Goal: Information Seeking & Learning: Learn about a topic

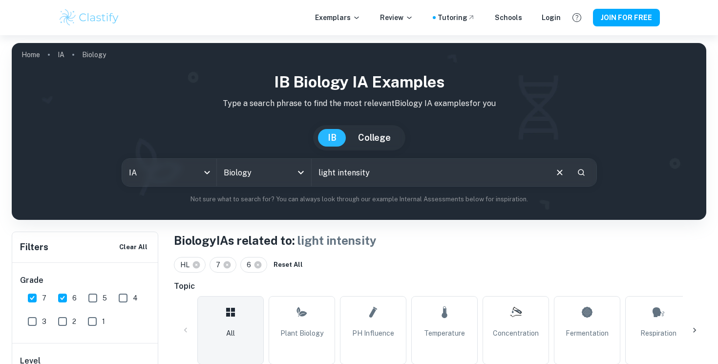
click at [354, 176] on input "light intensity" at bounding box center [429, 172] width 235 height 27
drag, startPoint x: 387, startPoint y: 170, endPoint x: 303, endPoint y: 170, distance: 84.0
click at [303, 170] on div "IA ia All Subjects Biology All Subjects light intensity ​" at bounding box center [359, 172] width 475 height 28
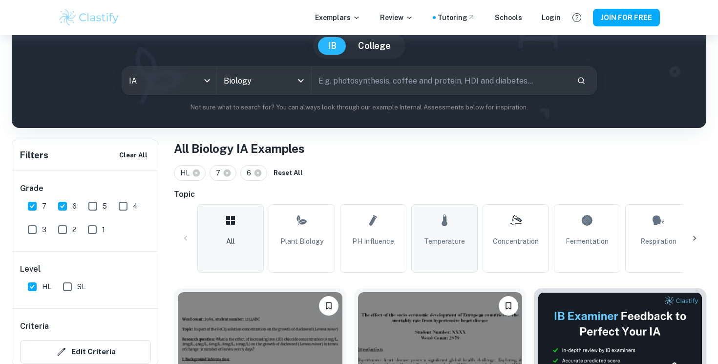
scroll to position [103, 0]
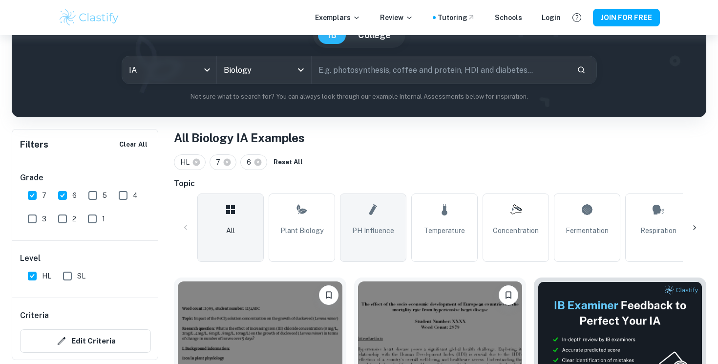
click at [372, 236] on link "pH Influence" at bounding box center [373, 227] width 66 height 68
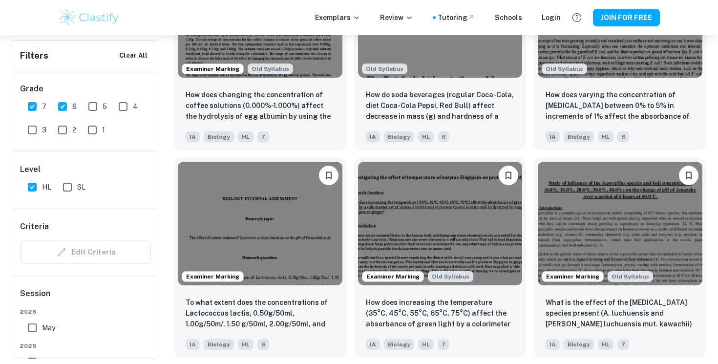
scroll to position [1260, 0]
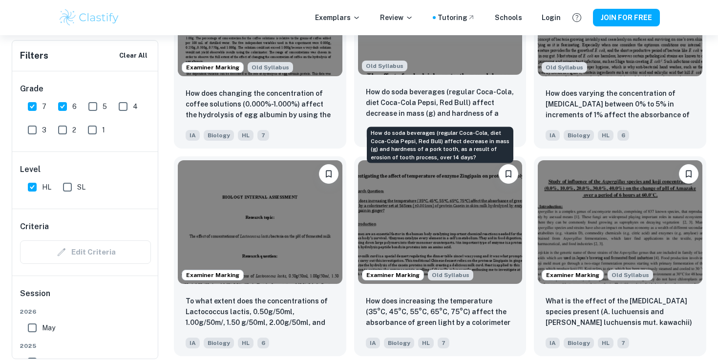
click at [448, 112] on p "How do soda beverages (regular Coca-Cola, diet Coca-Cola Pepsi, Red Bull) affec…" at bounding box center [440, 102] width 149 height 33
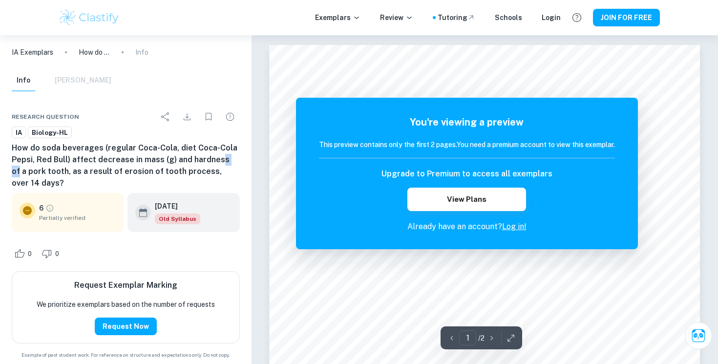
drag, startPoint x: 230, startPoint y: 161, endPoint x: 216, endPoint y: 161, distance: 14.2
click at [216, 161] on h6 "How do soda beverages (regular Coca-Cola, diet Coca-Cola Pepsi, Red Bull) affec…" at bounding box center [126, 165] width 228 height 47
click at [40, 165] on h6 "How do soda beverages (regular Coca-Cola, diet Coca-Cola Pepsi, Red Bull) affec…" at bounding box center [126, 165] width 228 height 47
drag, startPoint x: 109, startPoint y: 171, endPoint x: 178, endPoint y: 171, distance: 68.8
click at [178, 171] on h6 "How do soda beverages (regular Coca-Cola, diet Coca-Cola Pepsi, Red Bull) affec…" at bounding box center [126, 165] width 228 height 47
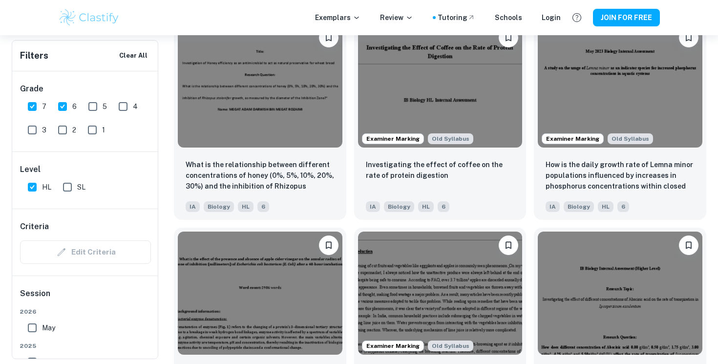
scroll to position [2228, 0]
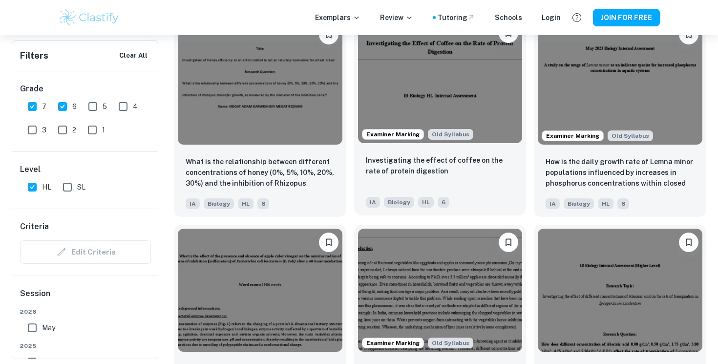
click at [421, 105] on img at bounding box center [440, 81] width 165 height 123
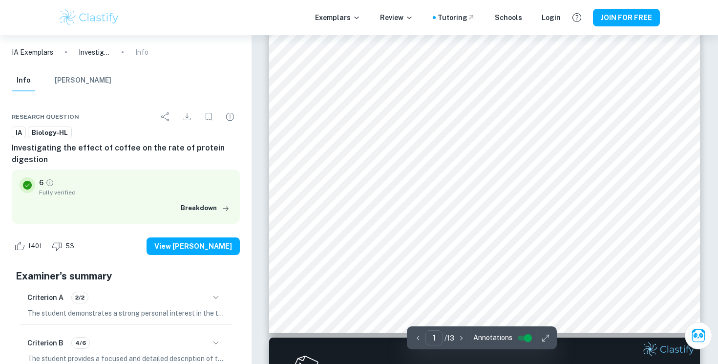
scroll to position [322, 0]
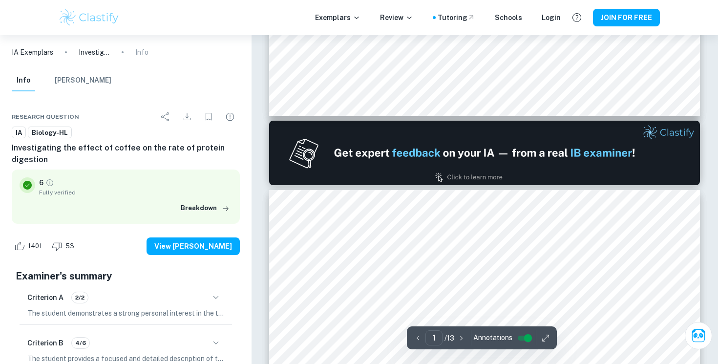
type input "2"
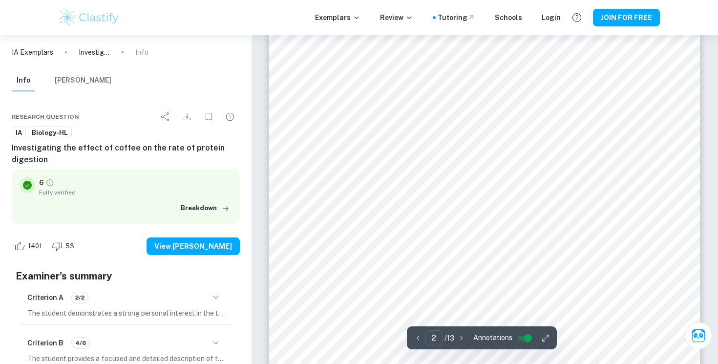
scroll to position [709, 0]
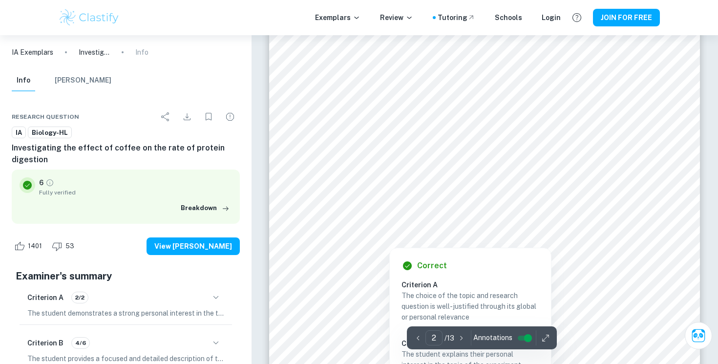
click at [400, 228] on div at bounding box center [484, 228] width 348 height 15
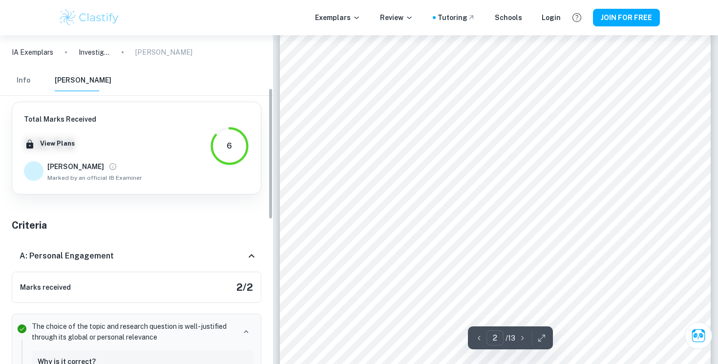
scroll to position [132, 0]
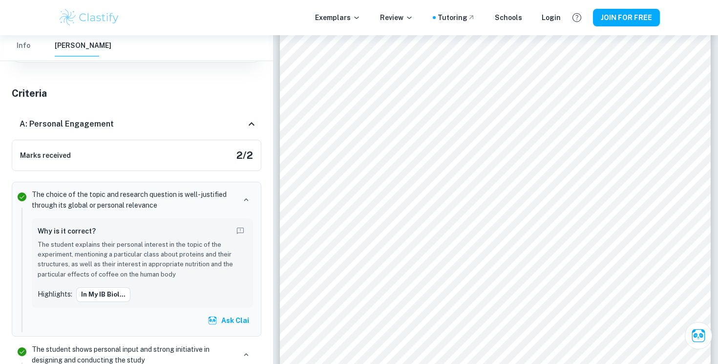
click at [162, 152] on div "Marks received 2 / 2" at bounding box center [136, 155] width 249 height 31
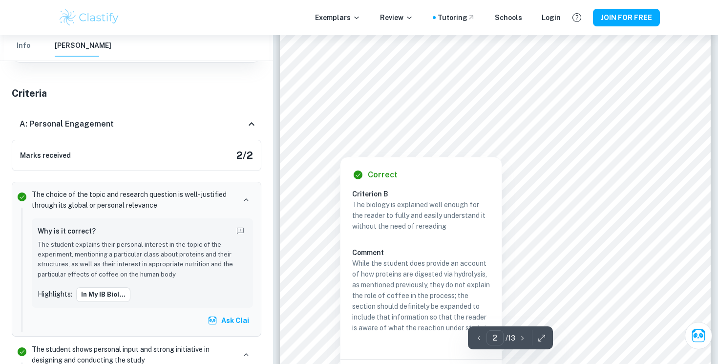
scroll to position [849, 0]
click at [335, 143] on div at bounding box center [495, 136] width 349 height 14
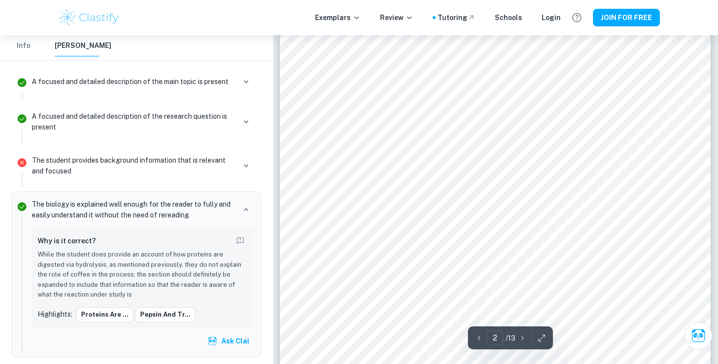
scroll to position [828, 0]
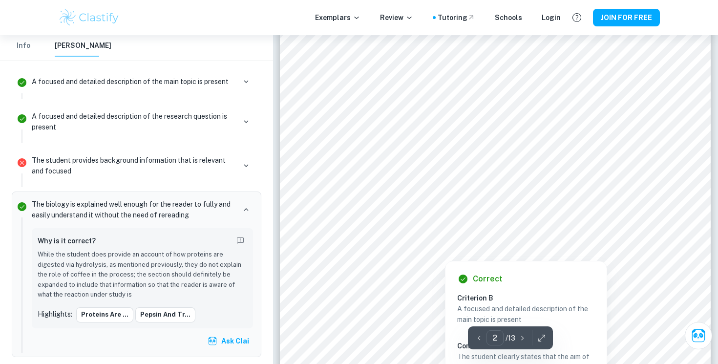
click at [448, 223] on div at bounding box center [495, 229] width 348 height 15
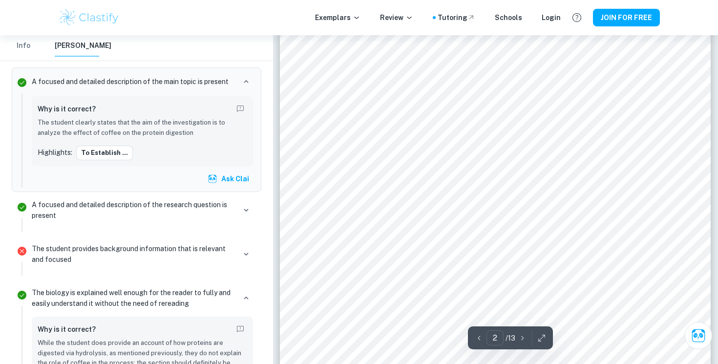
scroll to position [642, 0]
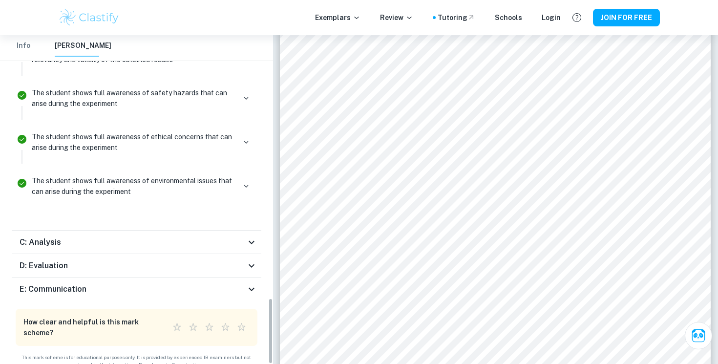
click at [144, 236] on div "C: Analysis" at bounding box center [133, 242] width 226 height 12
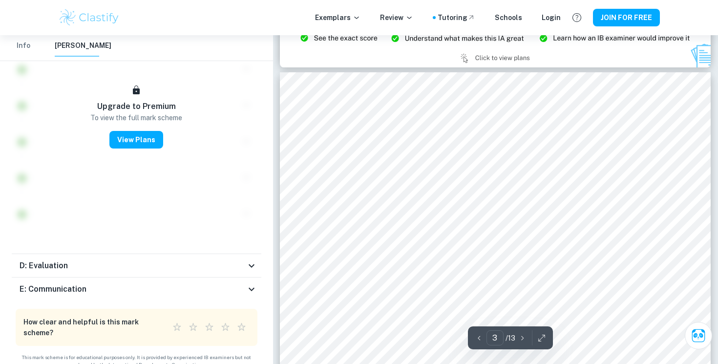
scroll to position [1344, 0]
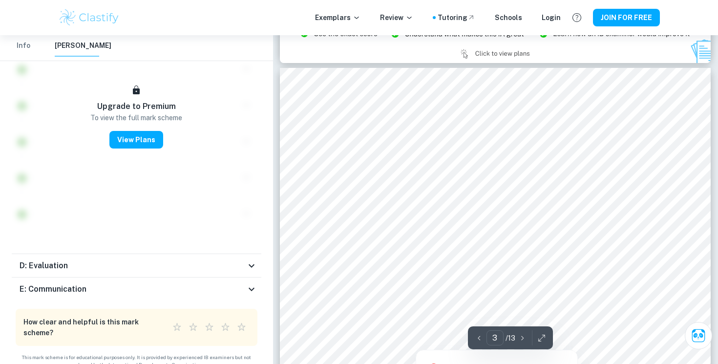
click at [399, 256] on div at bounding box center [495, 259] width 348 height 15
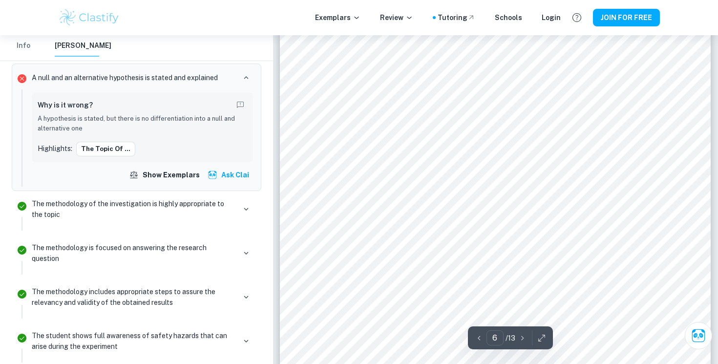
scroll to position [3315, 0]
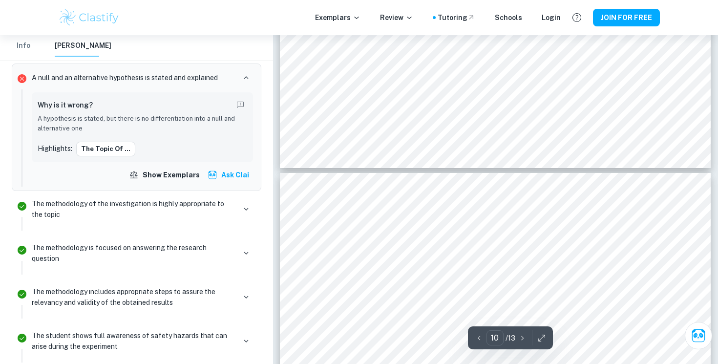
type input "11"
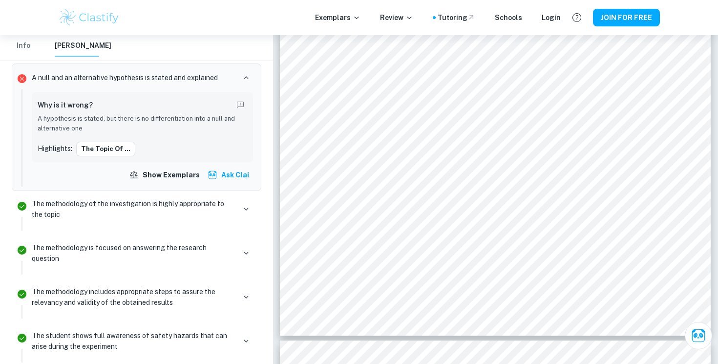
scroll to position [6665, 0]
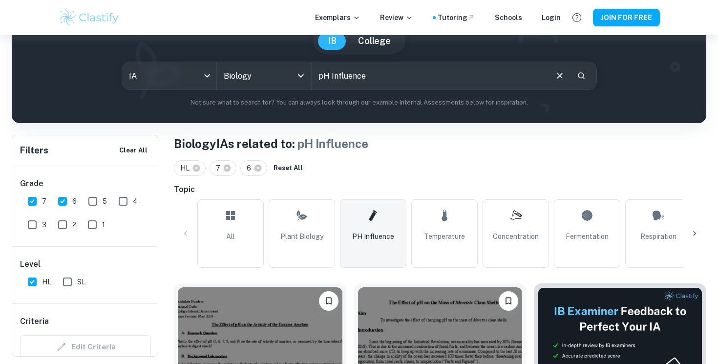
scroll to position [98, 0]
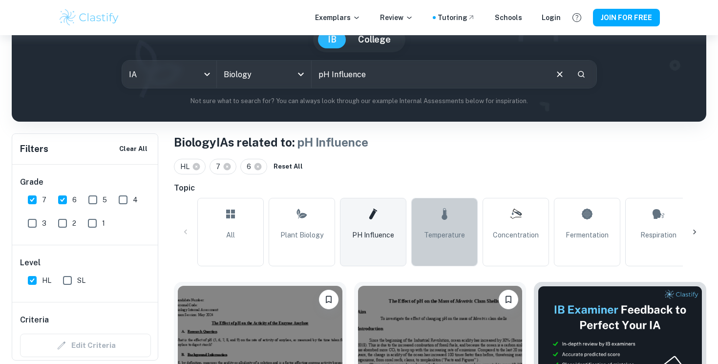
click at [438, 233] on span "Temperature" at bounding box center [444, 234] width 41 height 11
type input "Temperature"
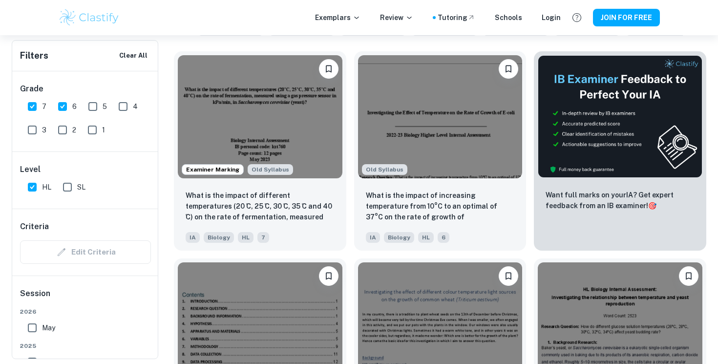
scroll to position [330, 0]
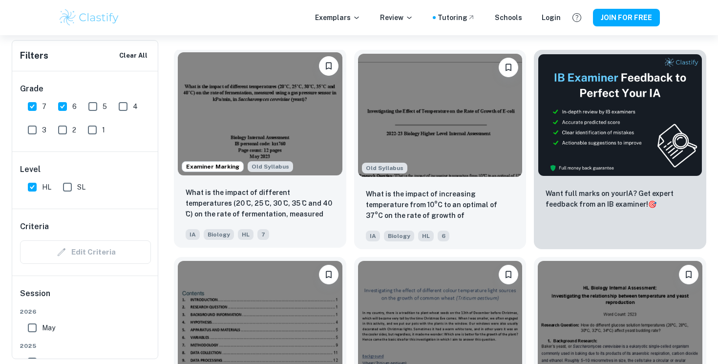
click at [305, 145] on img at bounding box center [260, 113] width 165 height 123
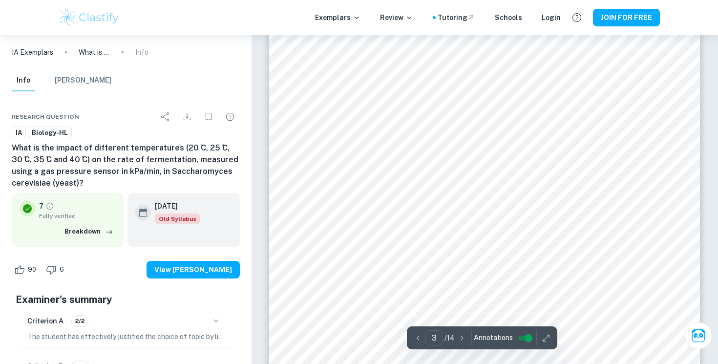
scroll to position [1330, 0]
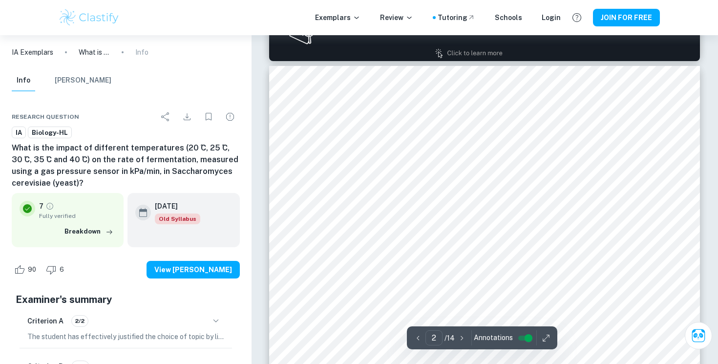
type input "1"
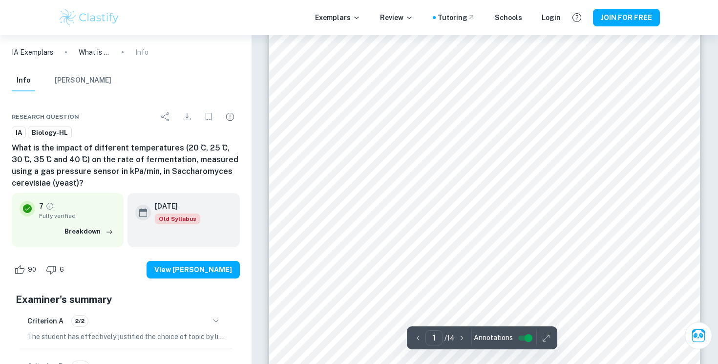
scroll to position [35, 0]
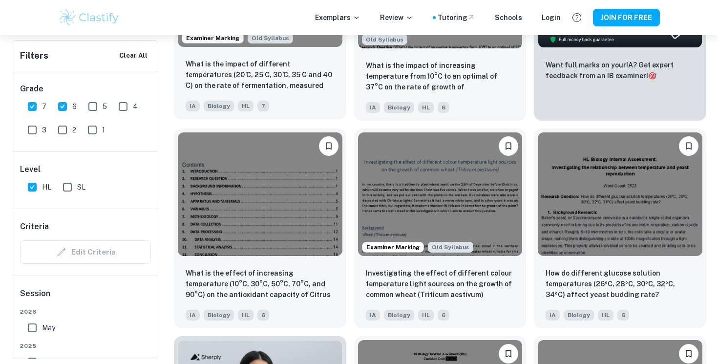
scroll to position [457, 0]
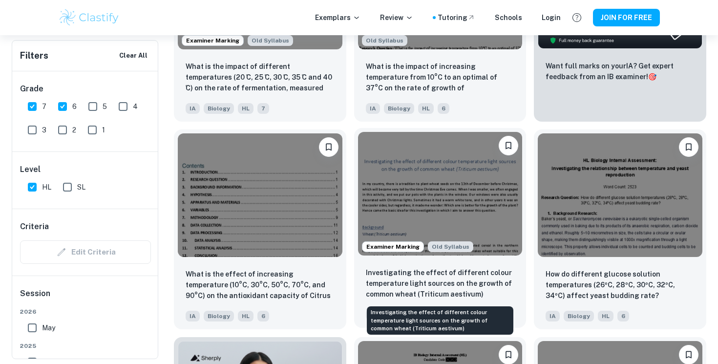
click at [445, 273] on p "Investigating the effect of different colour temperature light sources on the g…" at bounding box center [440, 283] width 149 height 32
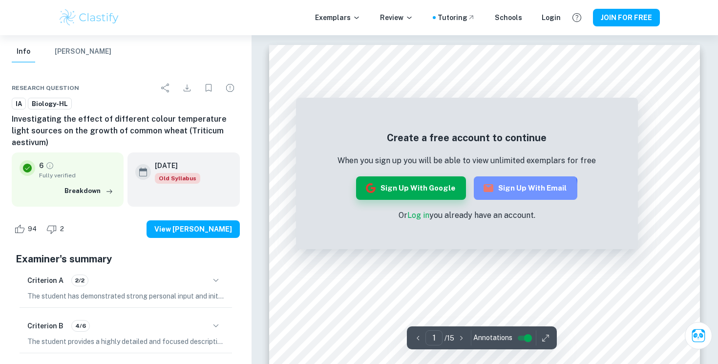
click at [448, 197] on button "Sign up with Email" at bounding box center [526, 187] width 104 height 23
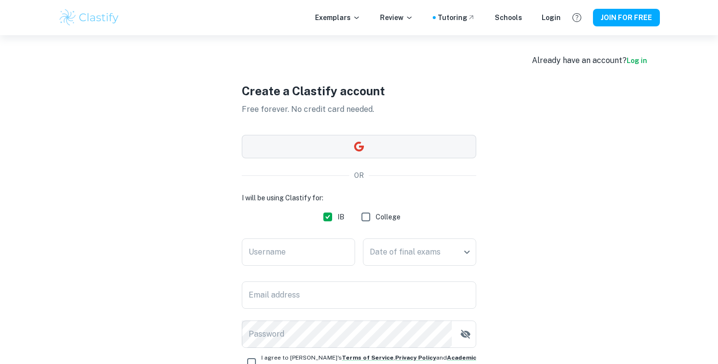
click at [372, 142] on button "button" at bounding box center [359, 146] width 234 height 23
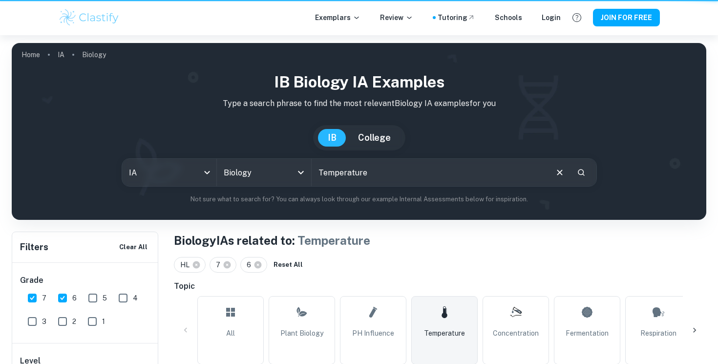
scroll to position [457, 0]
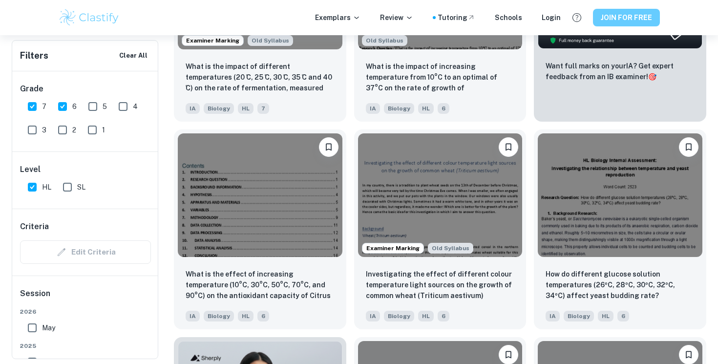
click at [448, 25] on button "JOIN FOR FREE" at bounding box center [626, 18] width 67 height 18
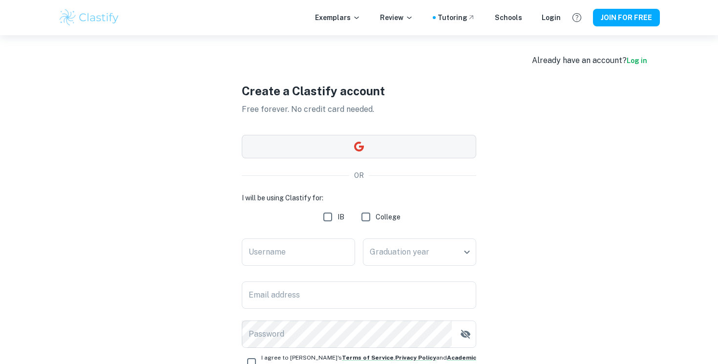
click at [320, 148] on button "button" at bounding box center [359, 146] width 234 height 23
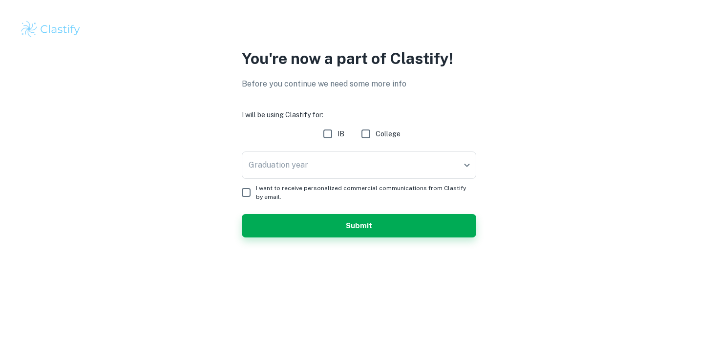
click at [323, 129] on input "IB" at bounding box center [328, 134] width 20 height 20
checkbox input "true"
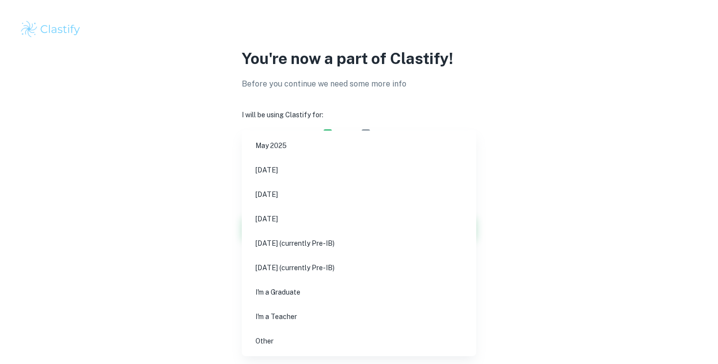
click at [323, 163] on body "We value your privacy We use cookies to enhance your browsing experience, serve…" at bounding box center [359, 182] width 718 height 364
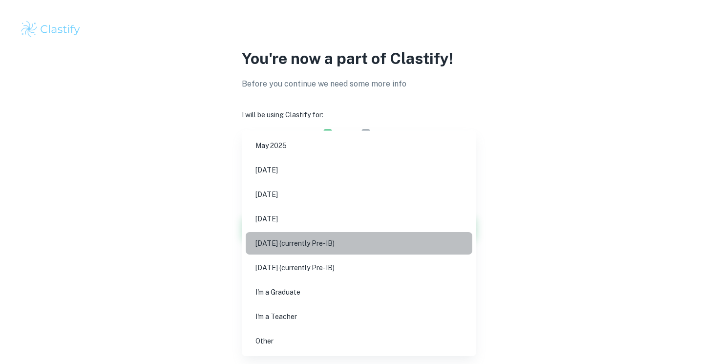
click at [380, 243] on li "May 2027 (currently Pre-IB)" at bounding box center [359, 243] width 227 height 22
type input "M27"
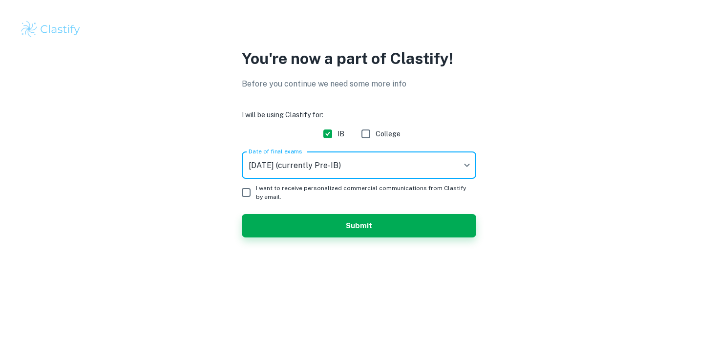
click at [247, 193] on input "I want to receive personalized commercial communications from Clastify by email." at bounding box center [246, 193] width 20 height 20
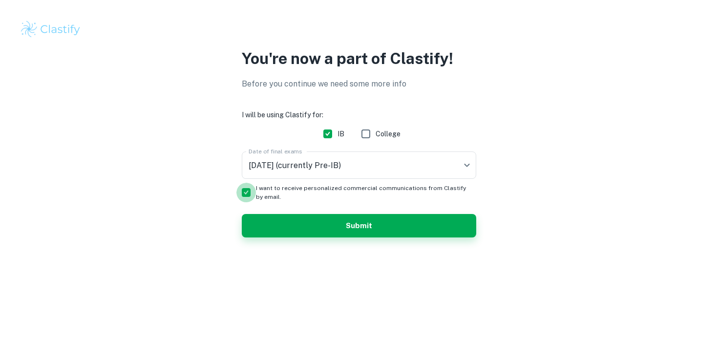
click at [242, 191] on input "I want to receive personalized commercial communications from Clastify by email." at bounding box center [246, 193] width 20 height 20
checkbox input "false"
click at [272, 225] on button "Submit" at bounding box center [359, 225] width 234 height 23
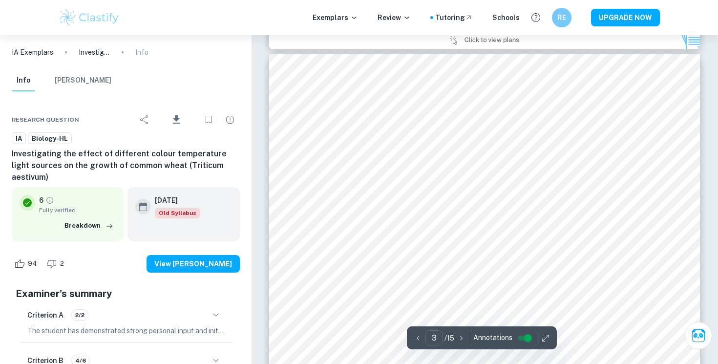
scroll to position [1358, 0]
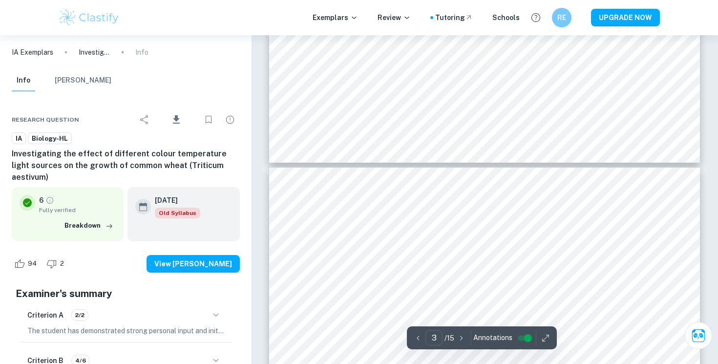
type input "4"
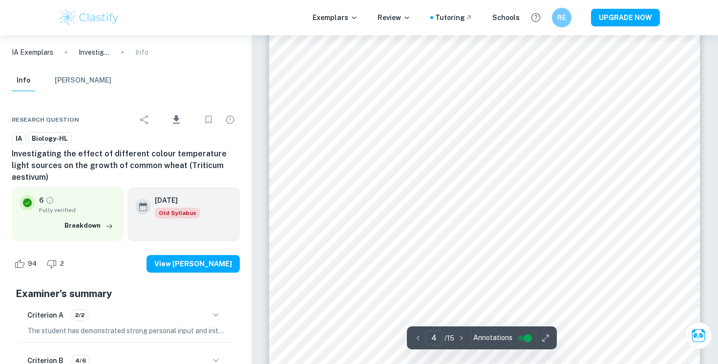
scroll to position [2226, 0]
click at [107, 63] on div "IA Exemplars Investigating the effect of different colour temperature light sou…" at bounding box center [125, 52] width 251 height 34
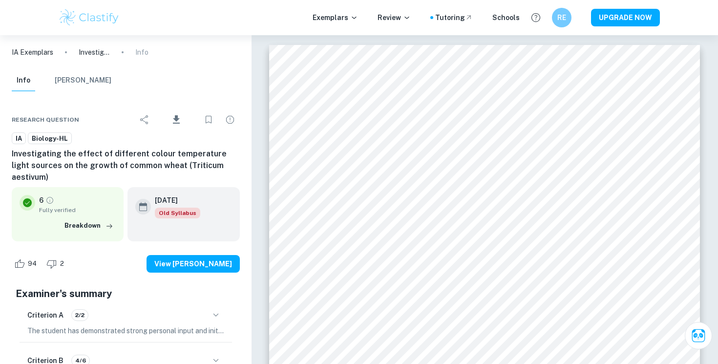
click at [104, 56] on p "Investigating the effect of different colour temperature light sources on the g…" at bounding box center [94, 52] width 31 height 11
click at [95, 50] on p "Investigating the effect of different colour temperature light sources on the g…" at bounding box center [94, 52] width 31 height 11
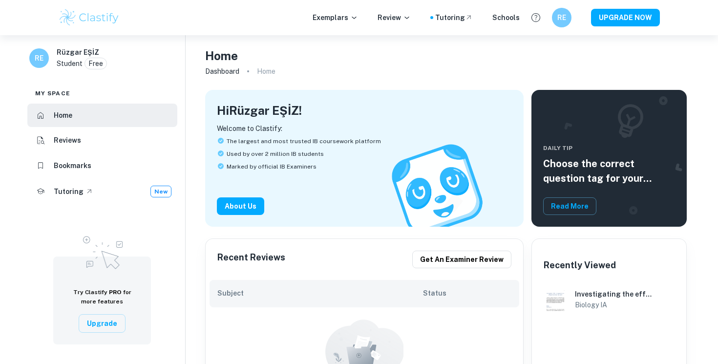
click at [344, 23] on div "Exemplars Review Tutoring Schools RE UPGRADE NOW" at bounding box center [358, 18] width 625 height 20
click at [337, 14] on p "Exemplars" at bounding box center [334, 17] width 45 height 11
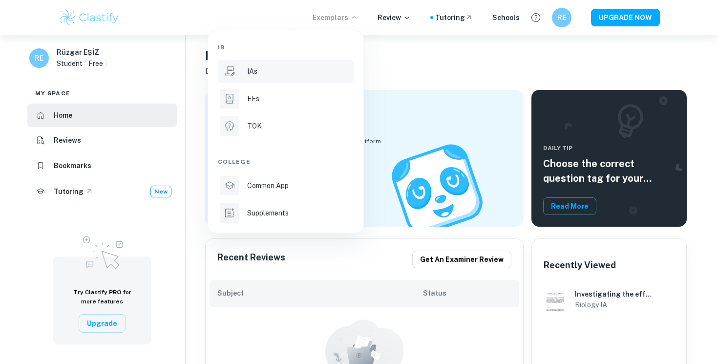
click at [271, 72] on div "IAs" at bounding box center [299, 71] width 104 height 11
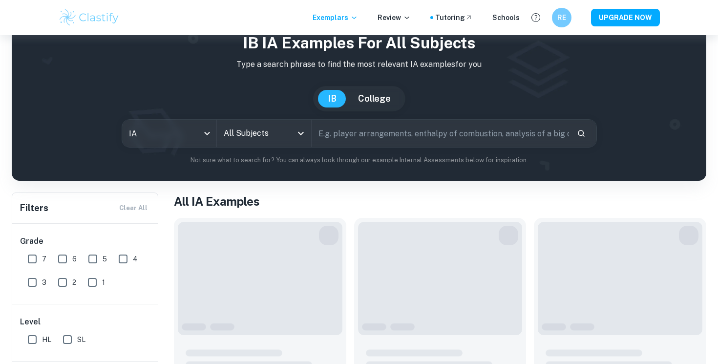
scroll to position [62, 0]
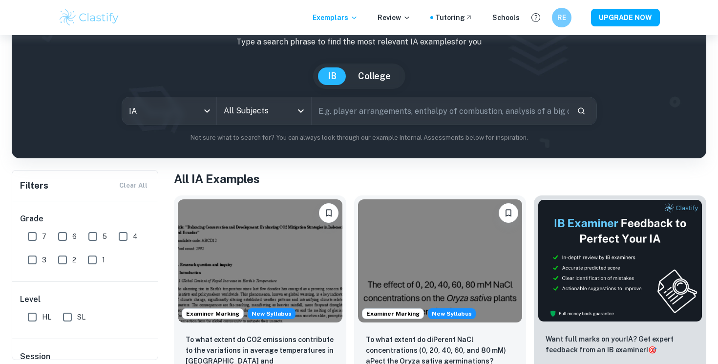
click at [280, 109] on input "All Subjects" at bounding box center [256, 111] width 71 height 19
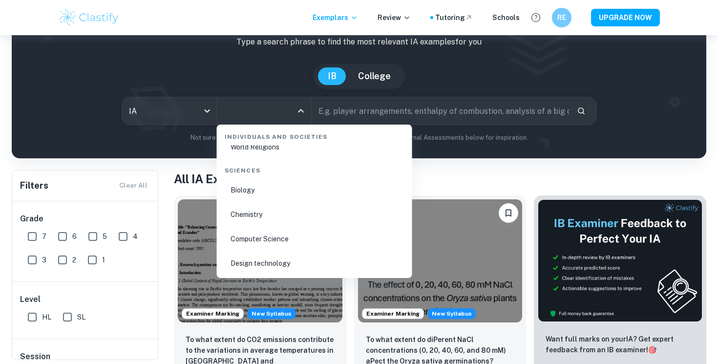
scroll to position [1502, 0]
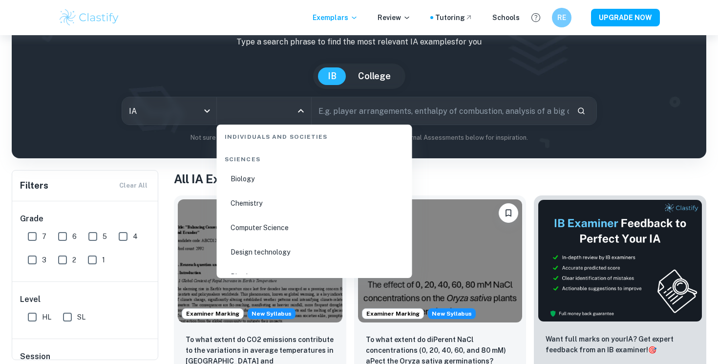
click at [262, 182] on li "Biology" at bounding box center [314, 178] width 187 height 22
type input "Biology"
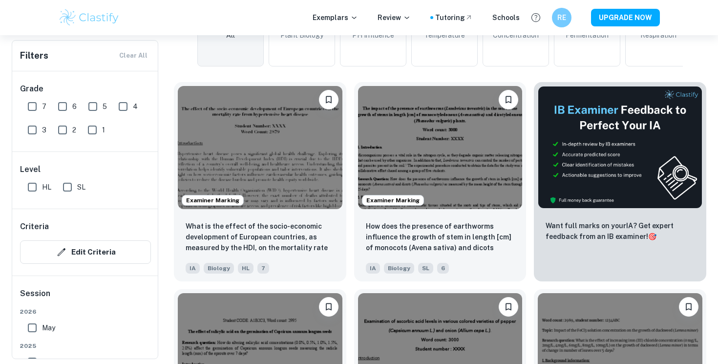
scroll to position [310, 0]
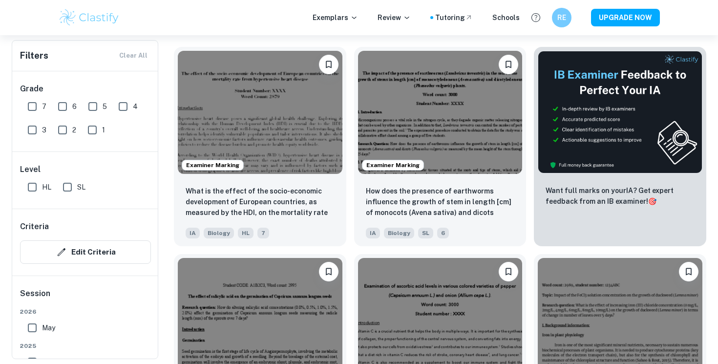
click at [34, 190] on input "HL" at bounding box center [32, 187] width 20 height 20
checkbox input "true"
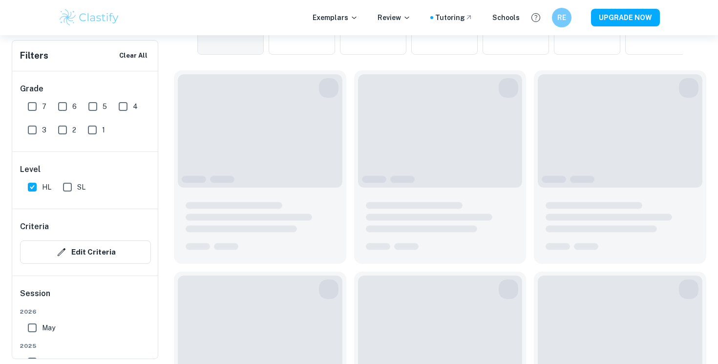
scroll to position [333, 0]
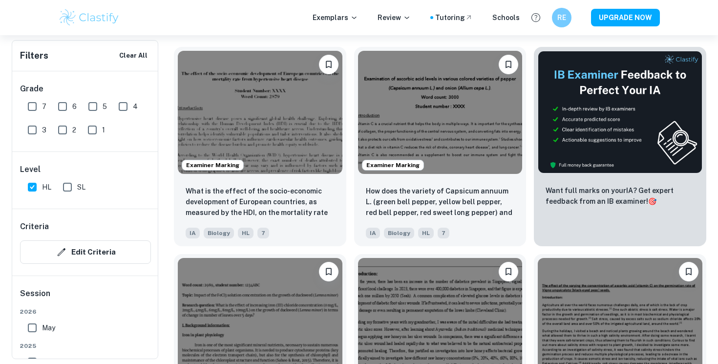
click at [63, 104] on input "6" at bounding box center [63, 107] width 20 height 20
checkbox input "true"
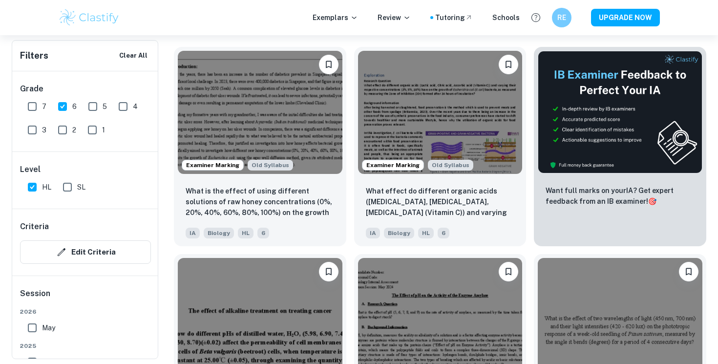
click at [36, 105] on input "7" at bounding box center [32, 107] width 20 height 20
checkbox input "true"
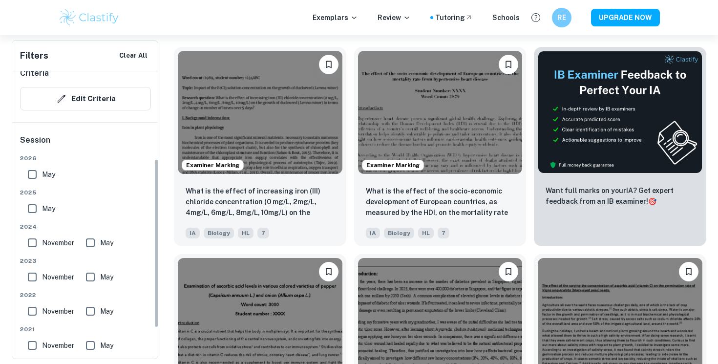
scroll to position [148, 0]
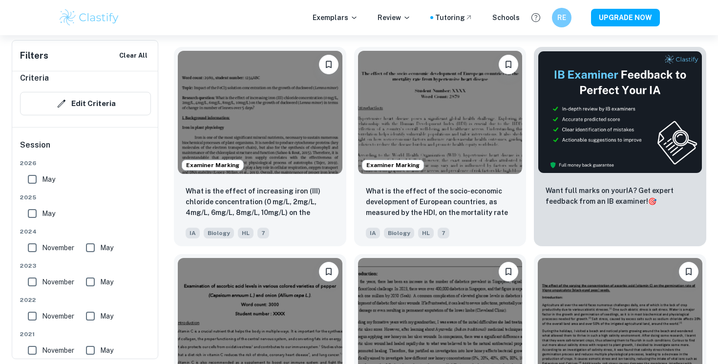
click at [30, 208] on input "May" at bounding box center [32, 214] width 20 height 20
checkbox input "true"
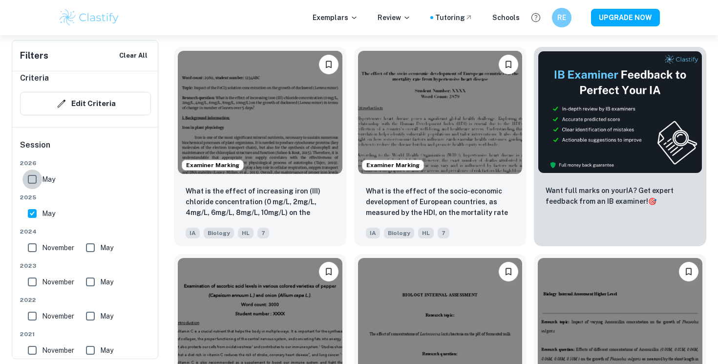
click at [33, 185] on input "May" at bounding box center [32, 179] width 20 height 20
checkbox input "true"
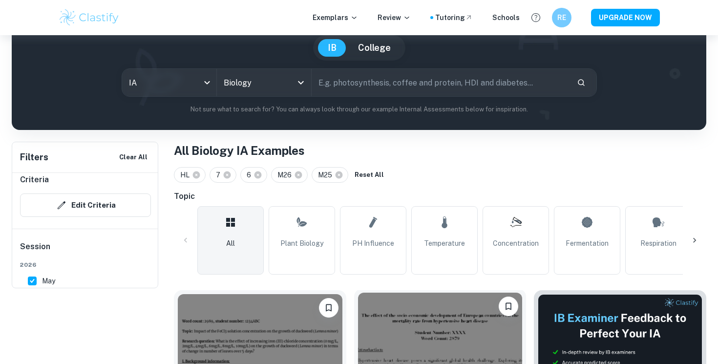
scroll to position [0, 0]
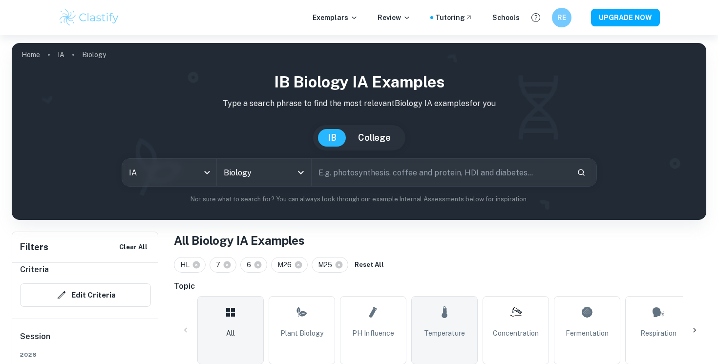
click at [445, 331] on span "Temperature" at bounding box center [444, 333] width 41 height 11
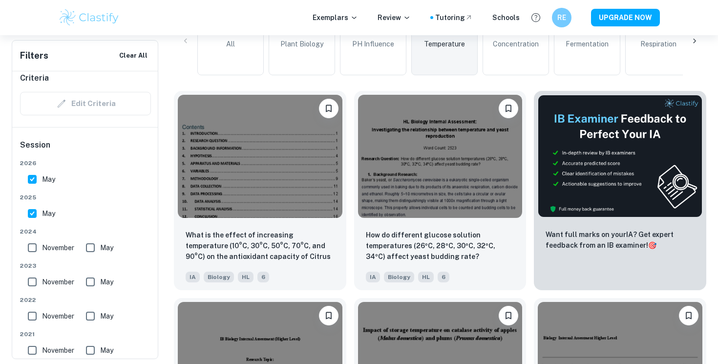
scroll to position [290, 0]
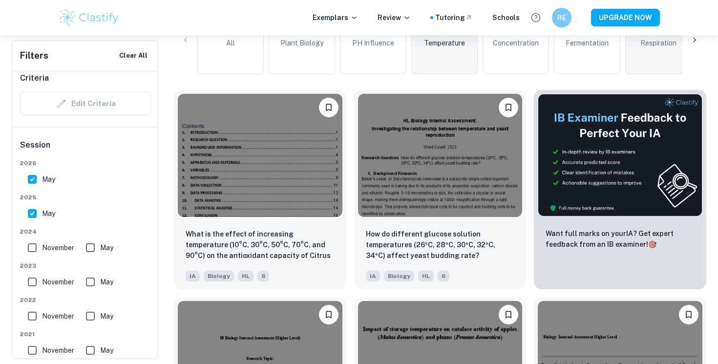
click at [645, 47] on span "Respiration" at bounding box center [658, 43] width 36 height 11
type input "Respiration"
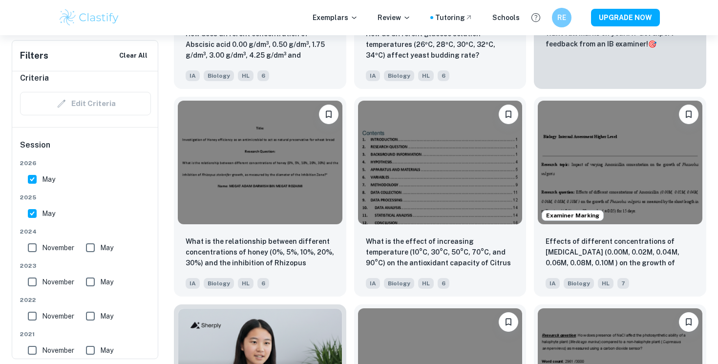
scroll to position [491, 0]
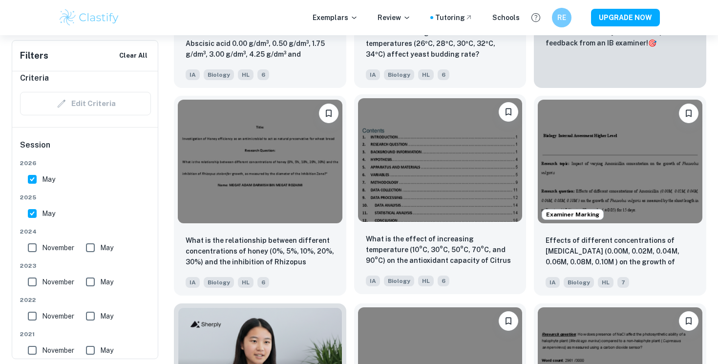
click at [461, 192] on img at bounding box center [440, 159] width 165 height 123
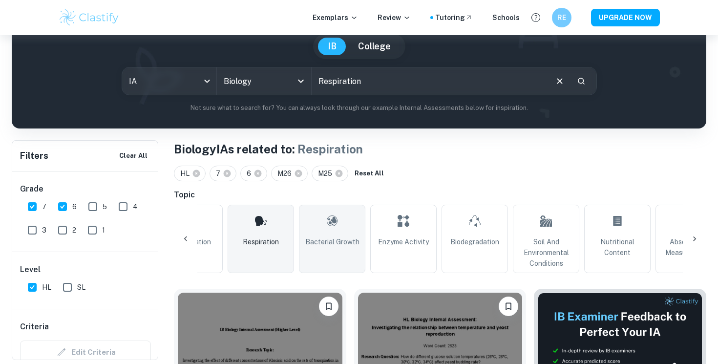
scroll to position [0, 398]
click at [332, 248] on link "Bacterial Growth" at bounding box center [331, 239] width 66 height 68
type input "Bacterial Growth"
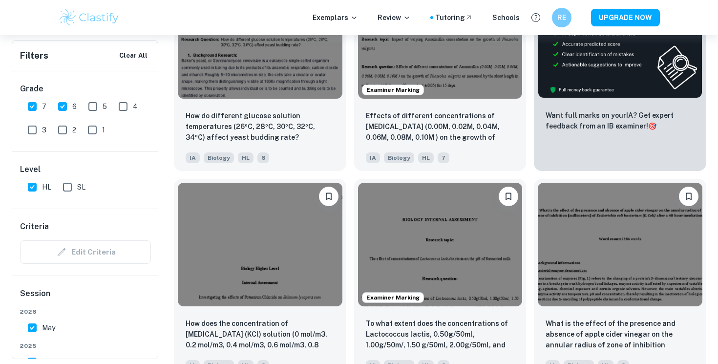
scroll to position [383, 0]
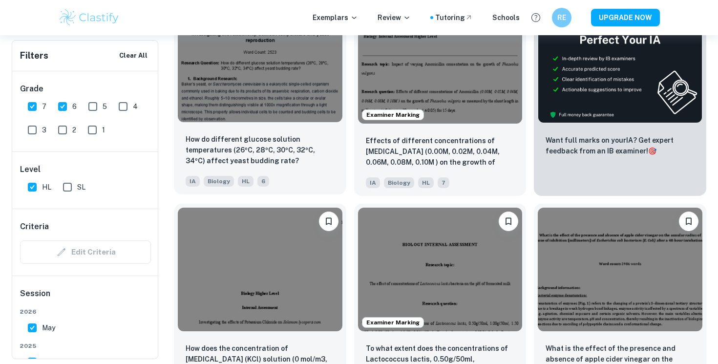
click at [271, 132] on div "How do different glucose solution temperatures (26ºC, 28ºC, 30ºC, 32ºC, 34ºC) a…" at bounding box center [260, 160] width 172 height 68
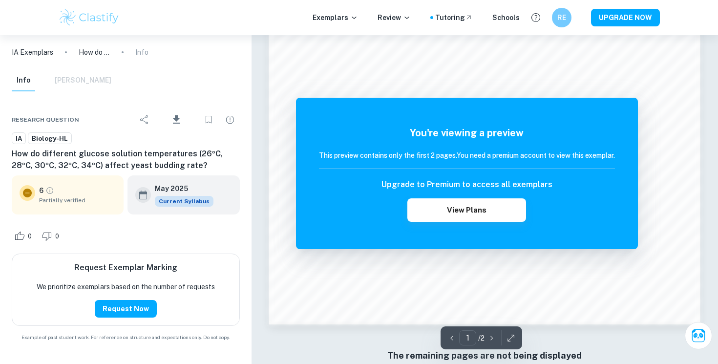
scroll to position [868, 0]
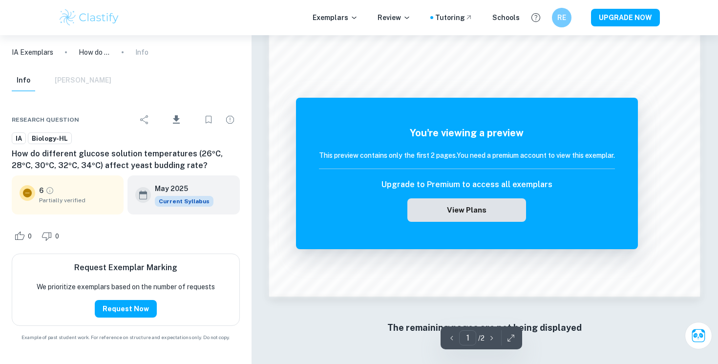
click at [452, 211] on button "View Plans" at bounding box center [466, 209] width 118 height 23
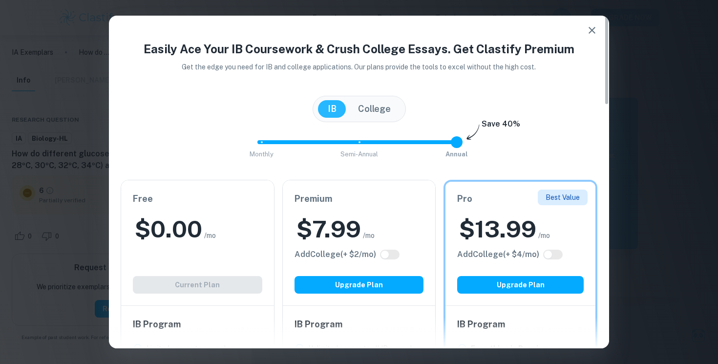
click at [415, 210] on div "Premium $ 7.99 /mo Add College (+ $ 2 /mo) Upgrade Plan" at bounding box center [359, 242] width 153 height 125
click at [307, 246] on div "Premium $ 7.99 /mo Add College (+ $ 2 /mo) Upgrade Plan" at bounding box center [359, 242] width 153 height 125
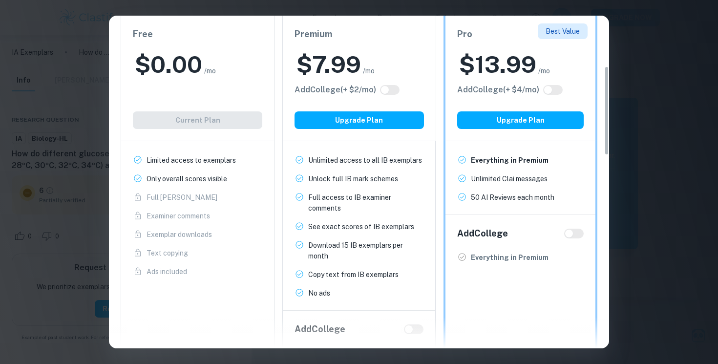
scroll to position [188, 0]
click at [84, 244] on div "Easily Ace Your IB Coursework & Crush College Essays. Get Clastify Premium Get …" at bounding box center [359, 182] width 718 height 364
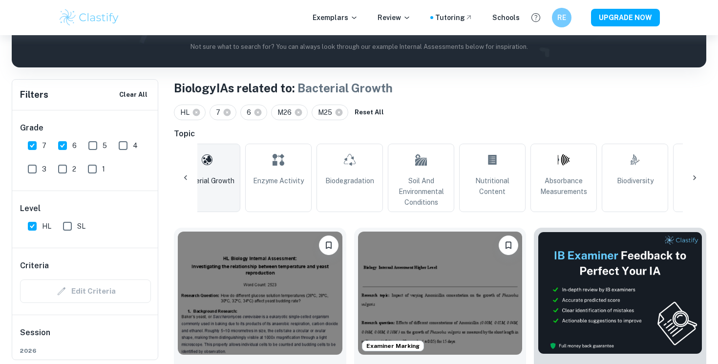
scroll to position [0, 525]
click at [332, 171] on link "Biodegradation" at bounding box center [346, 178] width 66 height 68
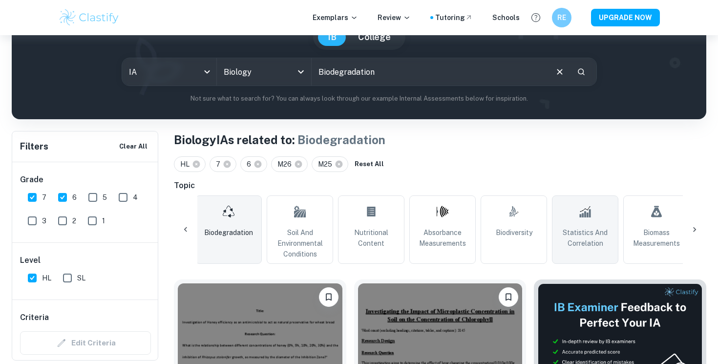
scroll to position [101, 0]
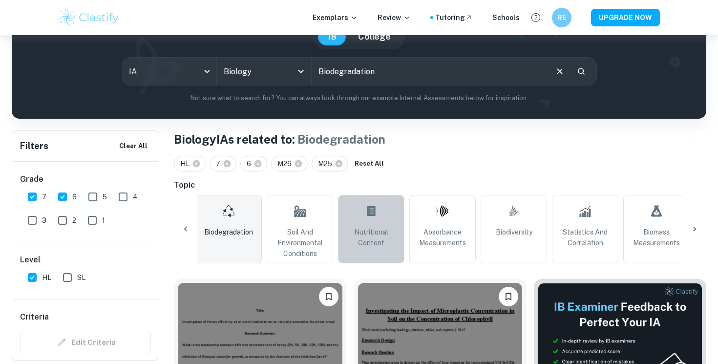
click at [389, 203] on link "Nutritional Content" at bounding box center [371, 229] width 66 height 68
type input "Nutritional Content"
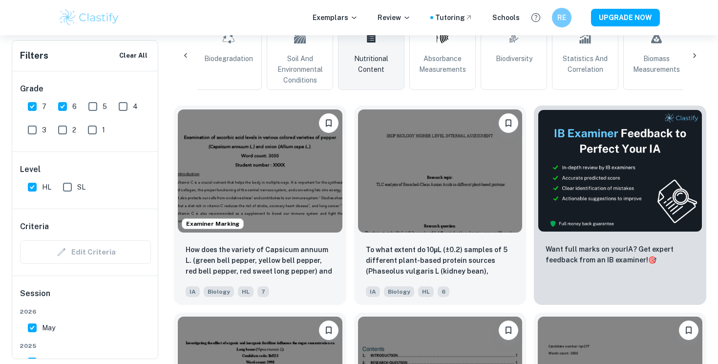
scroll to position [275, 0]
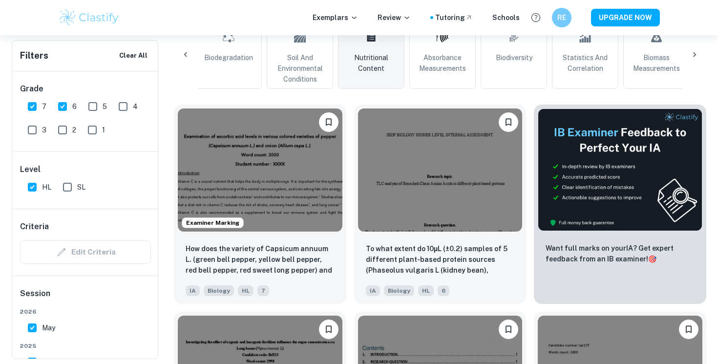
click at [389, 203] on img at bounding box center [440, 169] width 165 height 123
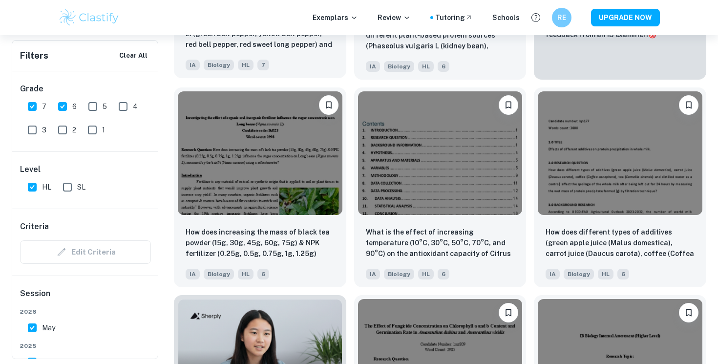
scroll to position [501, 0]
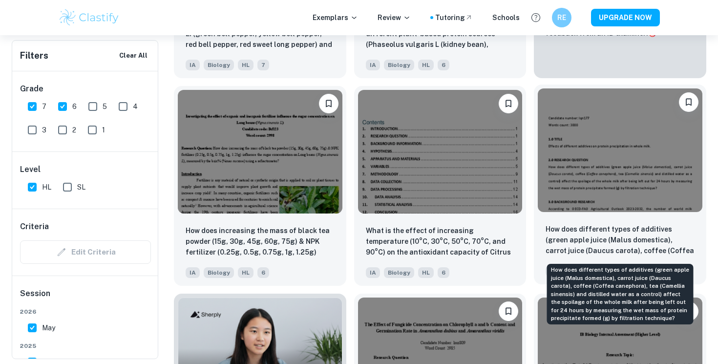
click at [606, 230] on p "How does different types of additives (green apple juice (Malus domestica), car…" at bounding box center [619, 240] width 149 height 33
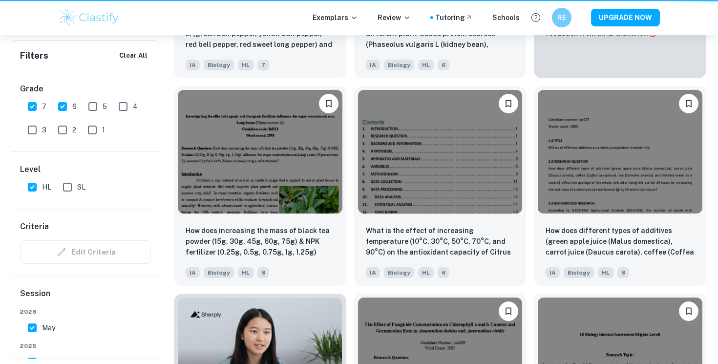
scroll to position [0, 318]
